Goal: Task Accomplishment & Management: Manage account settings

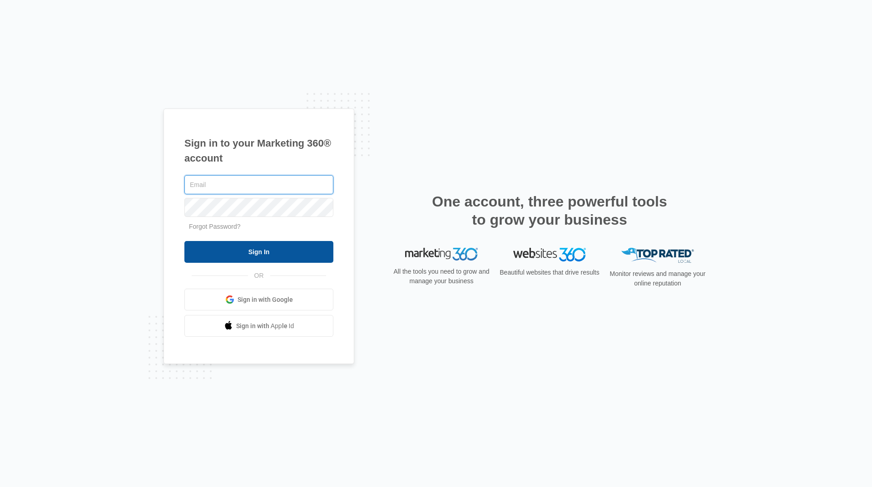
type input "[EMAIL_ADDRESS][DOMAIN_NAME]"
click at [281, 243] on input "Sign In" at bounding box center [258, 252] width 149 height 22
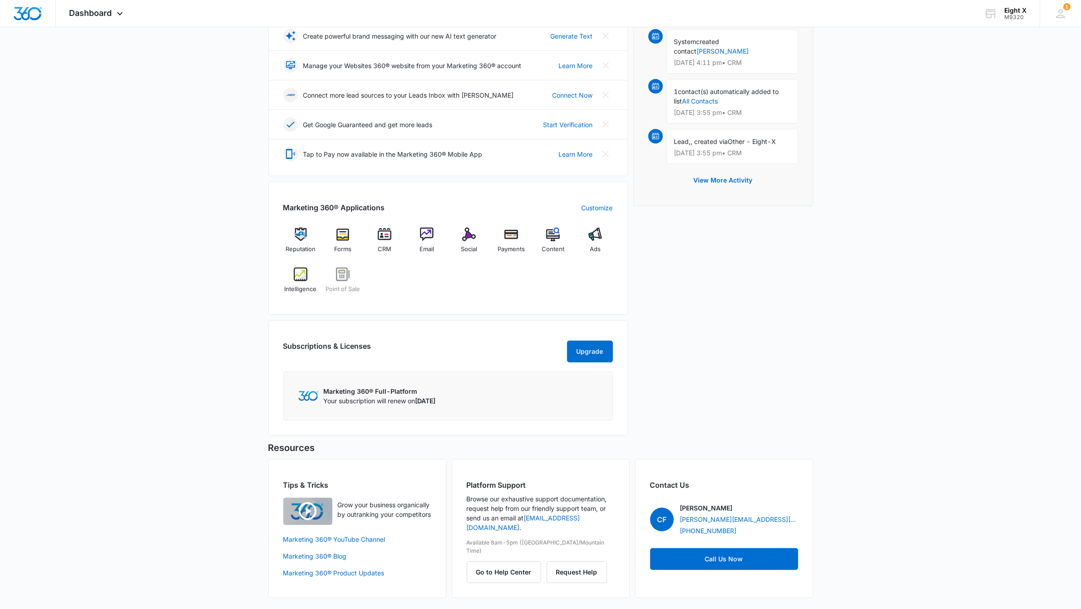
scroll to position [209, 0]
click at [428, 227] on img at bounding box center [427, 234] width 14 height 14
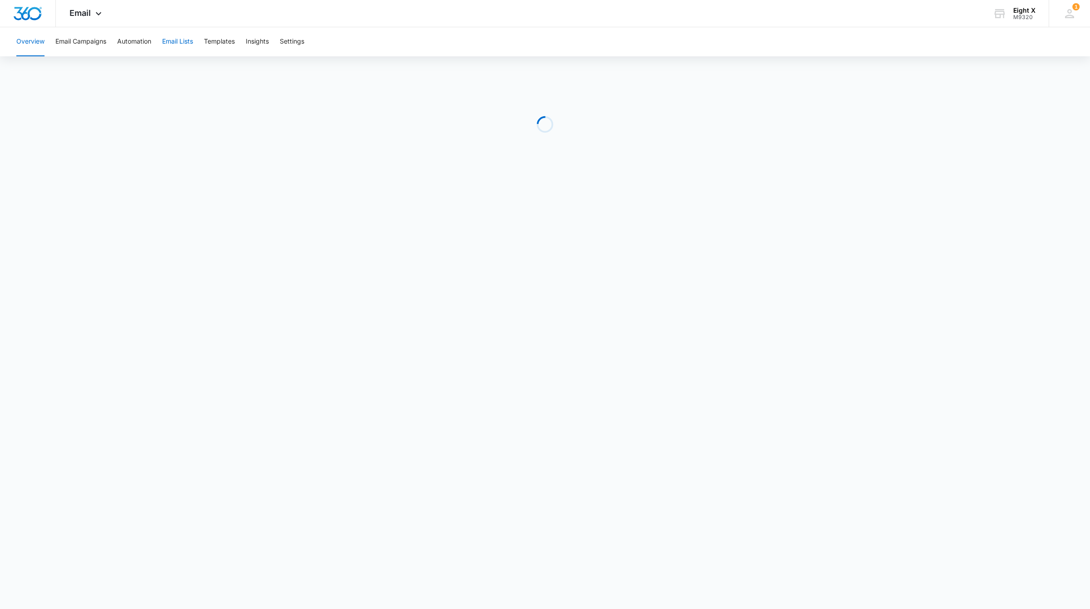
click at [185, 47] on button "Email Lists" at bounding box center [177, 41] width 31 height 29
